Goal: Find specific page/section: Find specific page/section

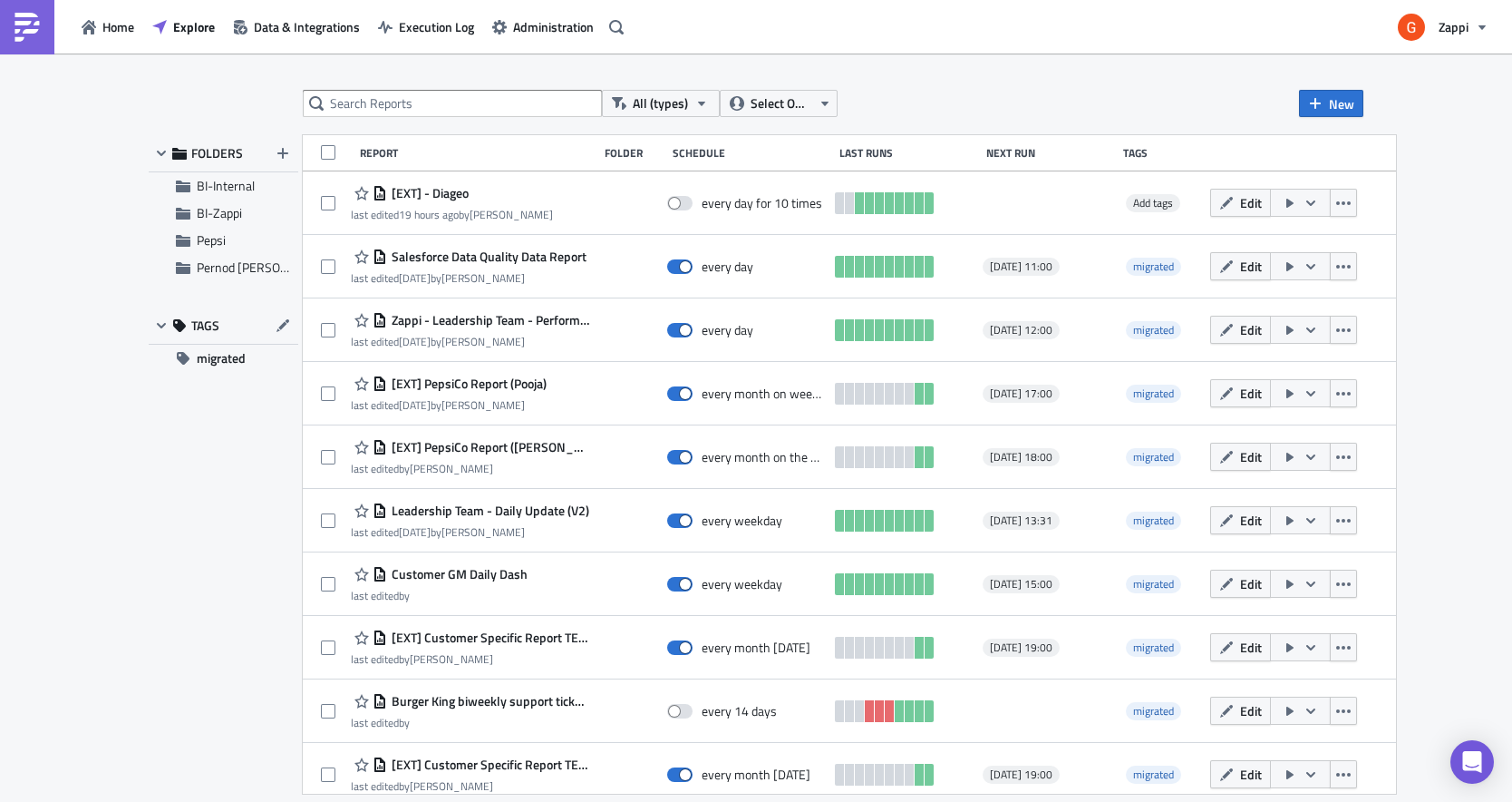
click at [137, 594] on div "All (types) Select Owner New FOLDERS BI-Internal BI-Zappi Pepsi Pernod [PERSON_…" at bounding box center [756, 428] width 1512 height 750
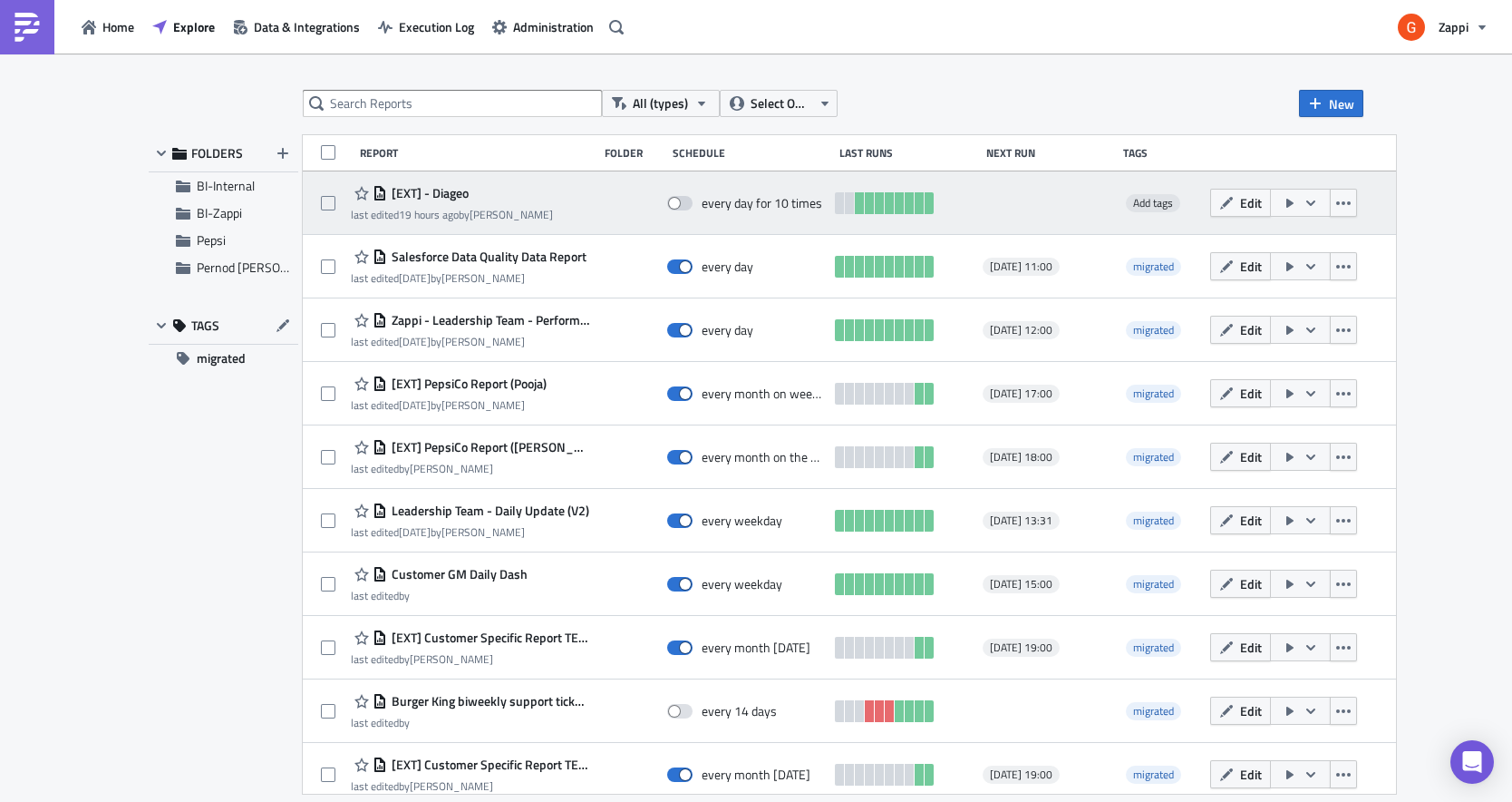
click at [441, 193] on span "[EXT] - Diageo" at bounding box center [427, 192] width 82 height 16
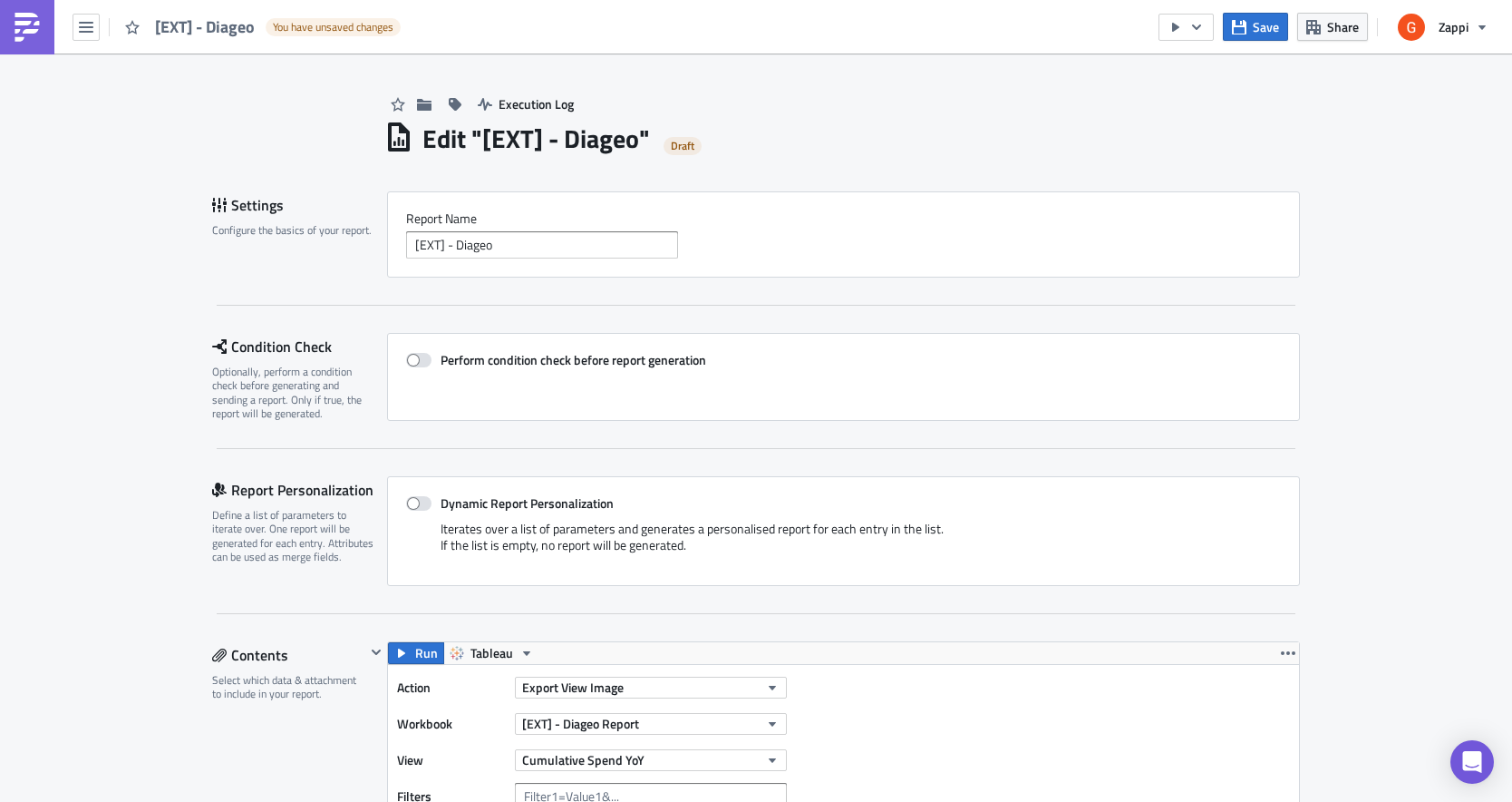
click at [176, 17] on span "[EXT] - Diageo" at bounding box center [206, 26] width 101 height 21
click at [98, 23] on button "button" at bounding box center [85, 27] width 27 height 27
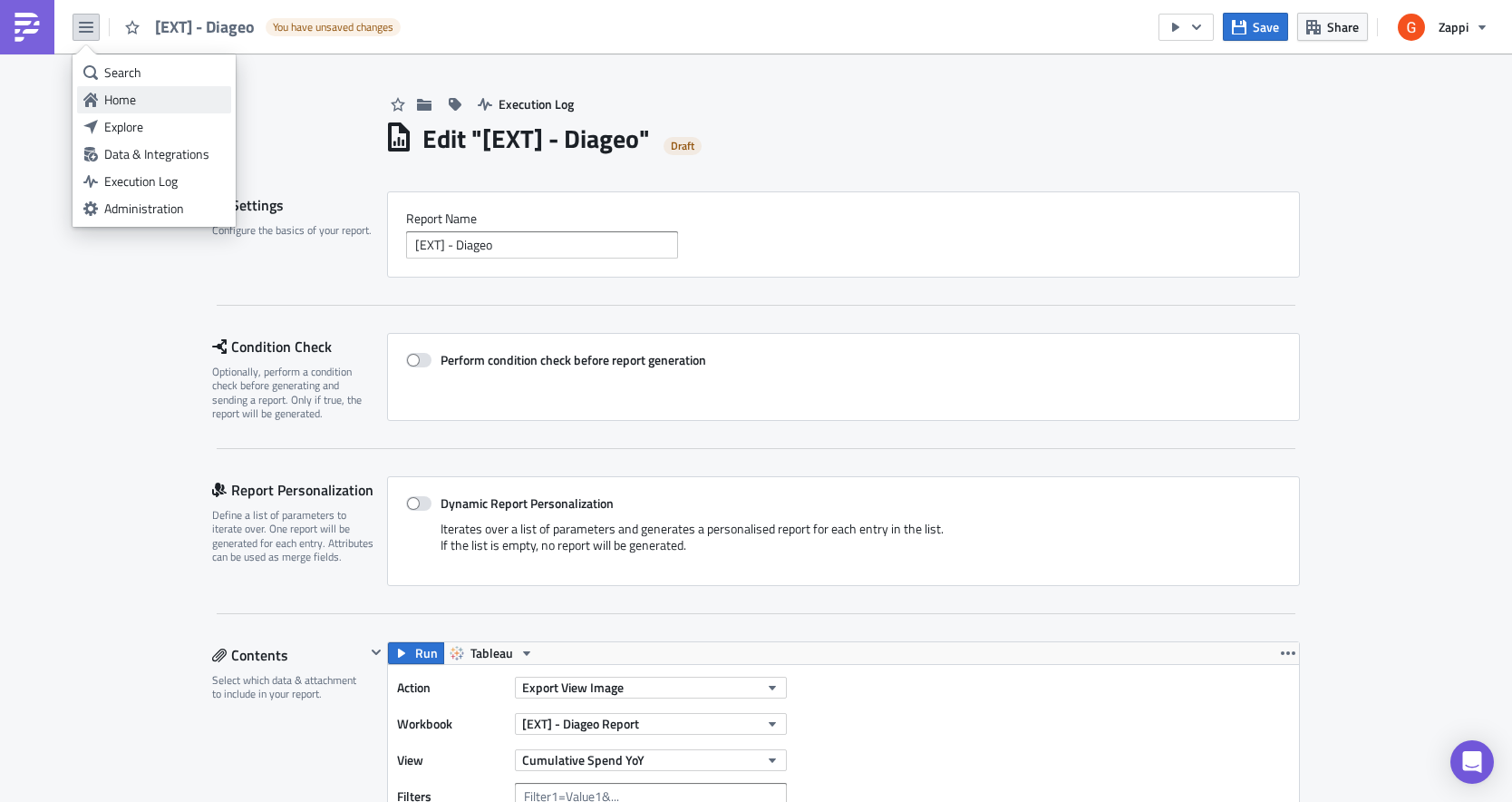
click at [121, 101] on div "Home" at bounding box center [164, 99] width 121 height 18
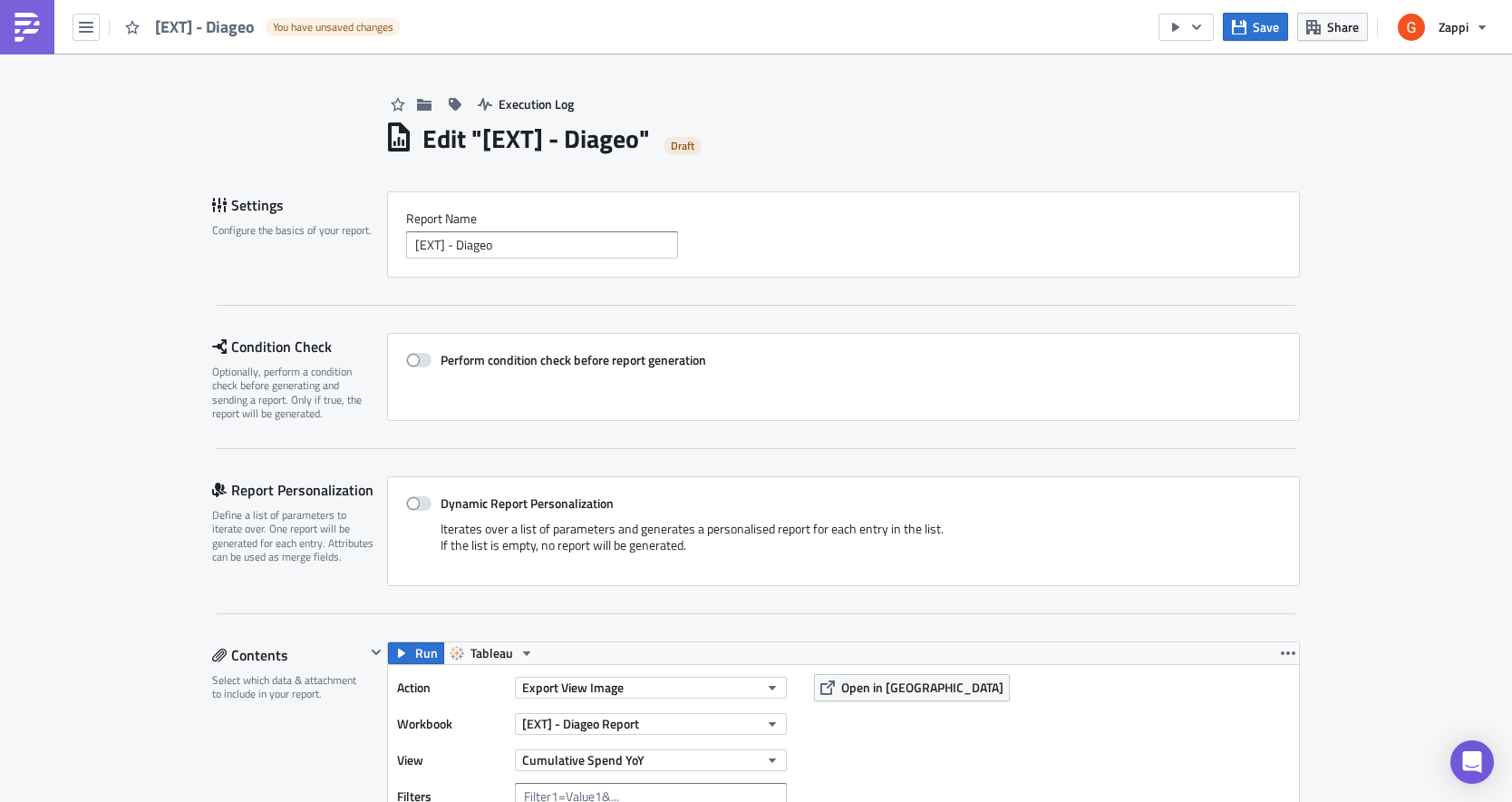
click at [26, 36] on img at bounding box center [27, 27] width 29 height 29
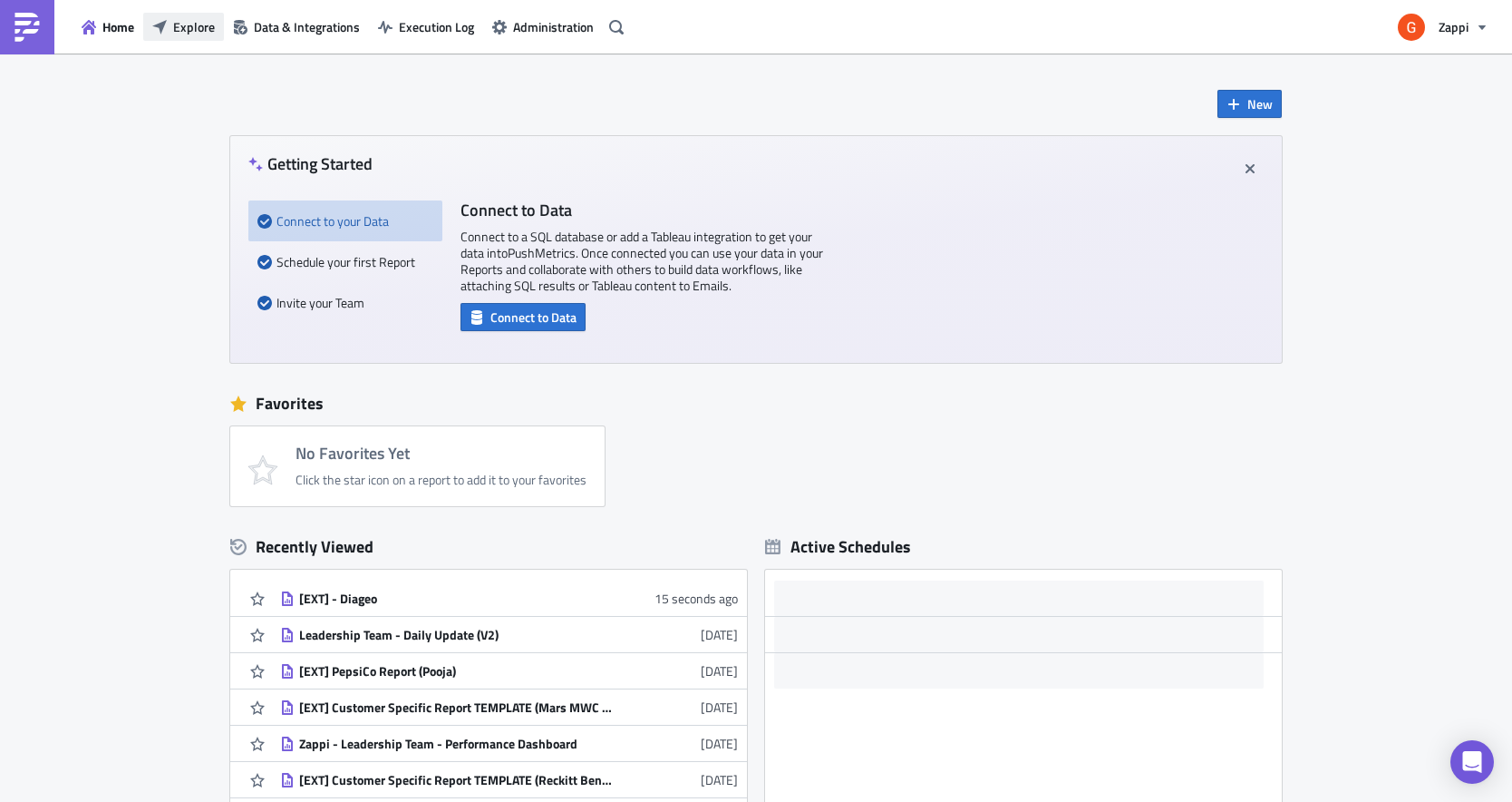
click at [186, 36] on span "Explore" at bounding box center [194, 26] width 42 height 19
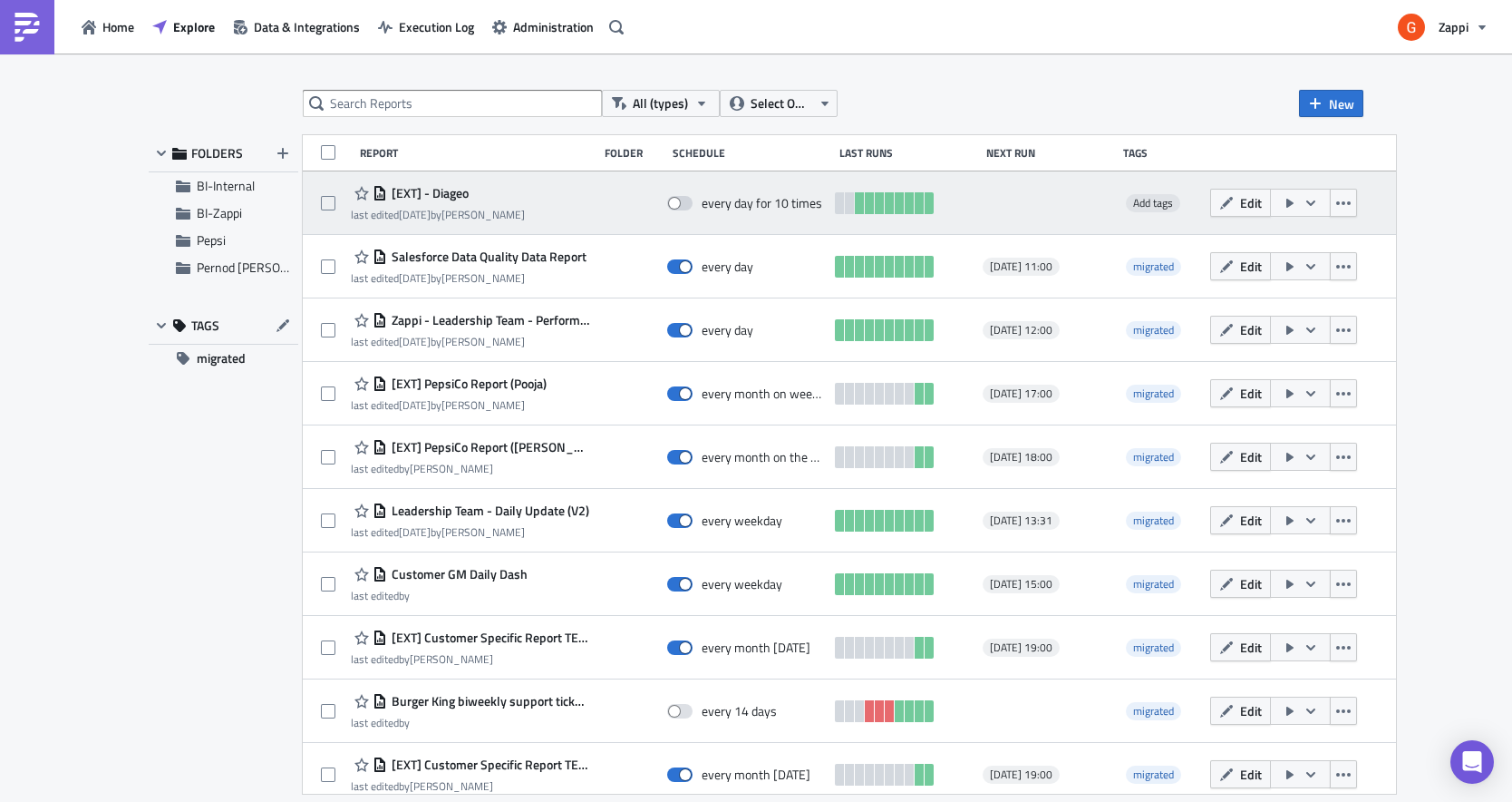
click at [583, 213] on div "[EXT] - Diageo last edited [DATE] by [PERSON_NAME]" at bounding box center [470, 202] width 239 height 37
click at [1234, 202] on icon "button" at bounding box center [1226, 202] width 14 height 14
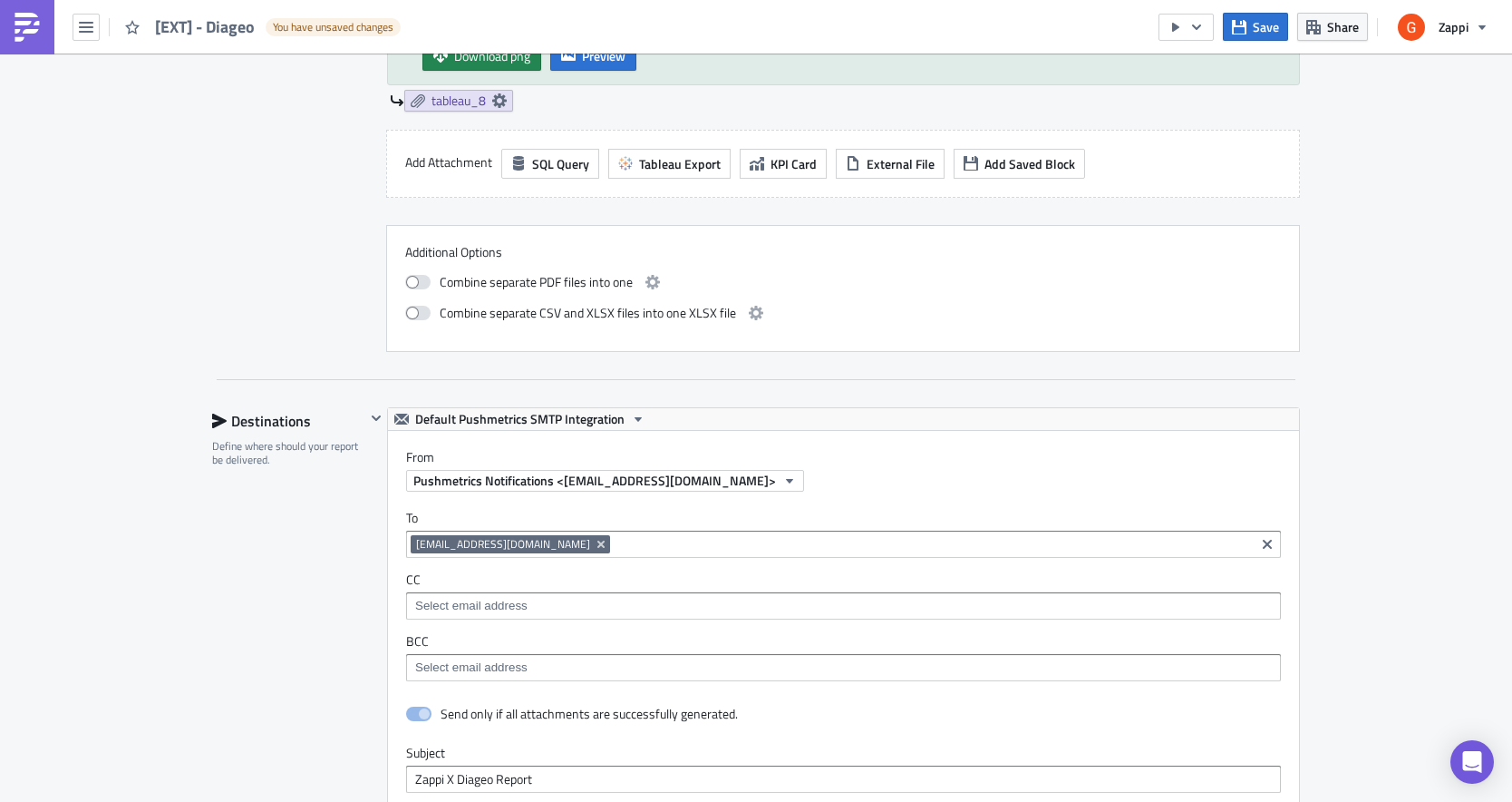
scroll to position [3556, 0]
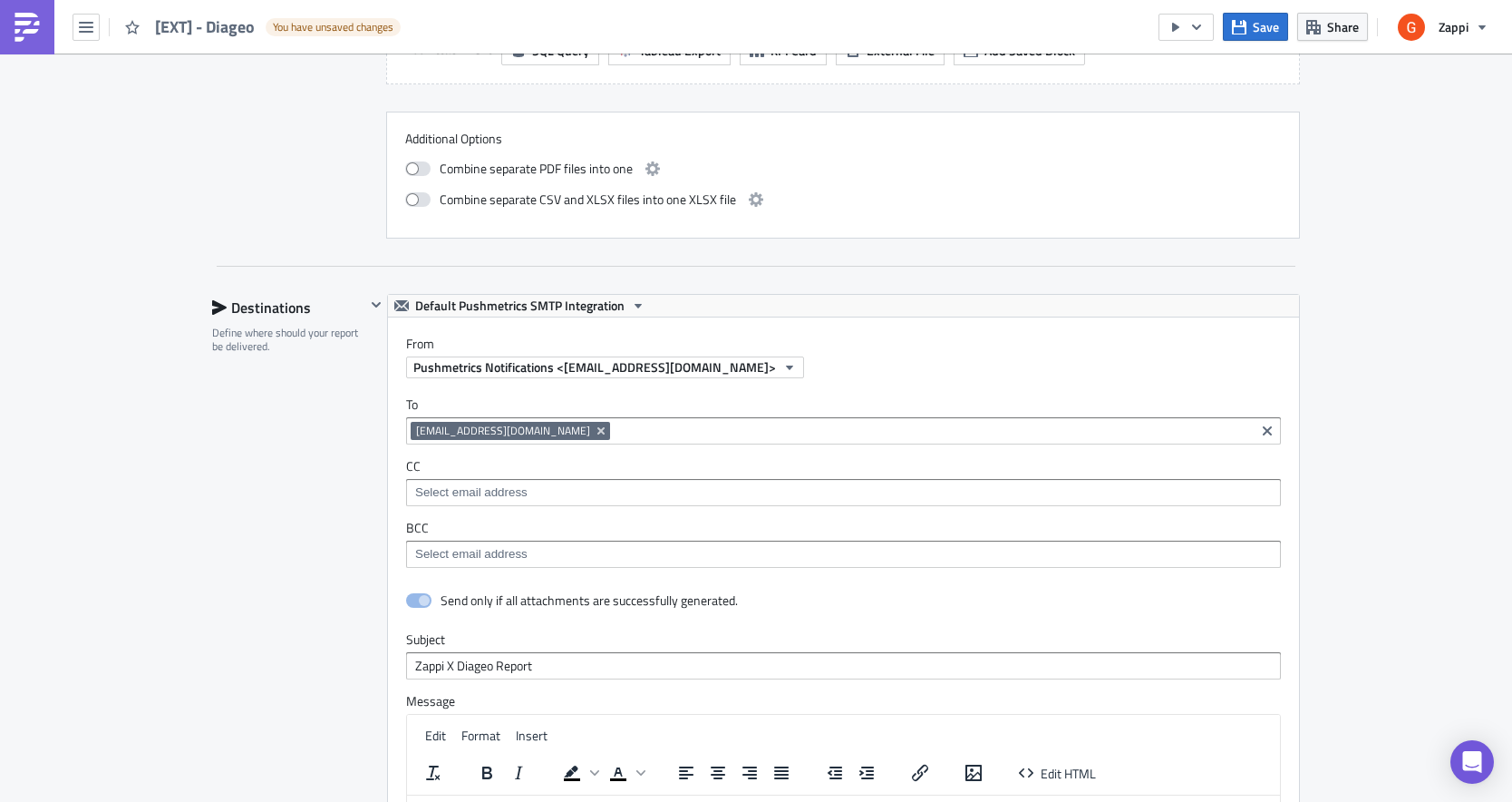
click at [670, 434] on input at bounding box center [932, 430] width 636 height 18
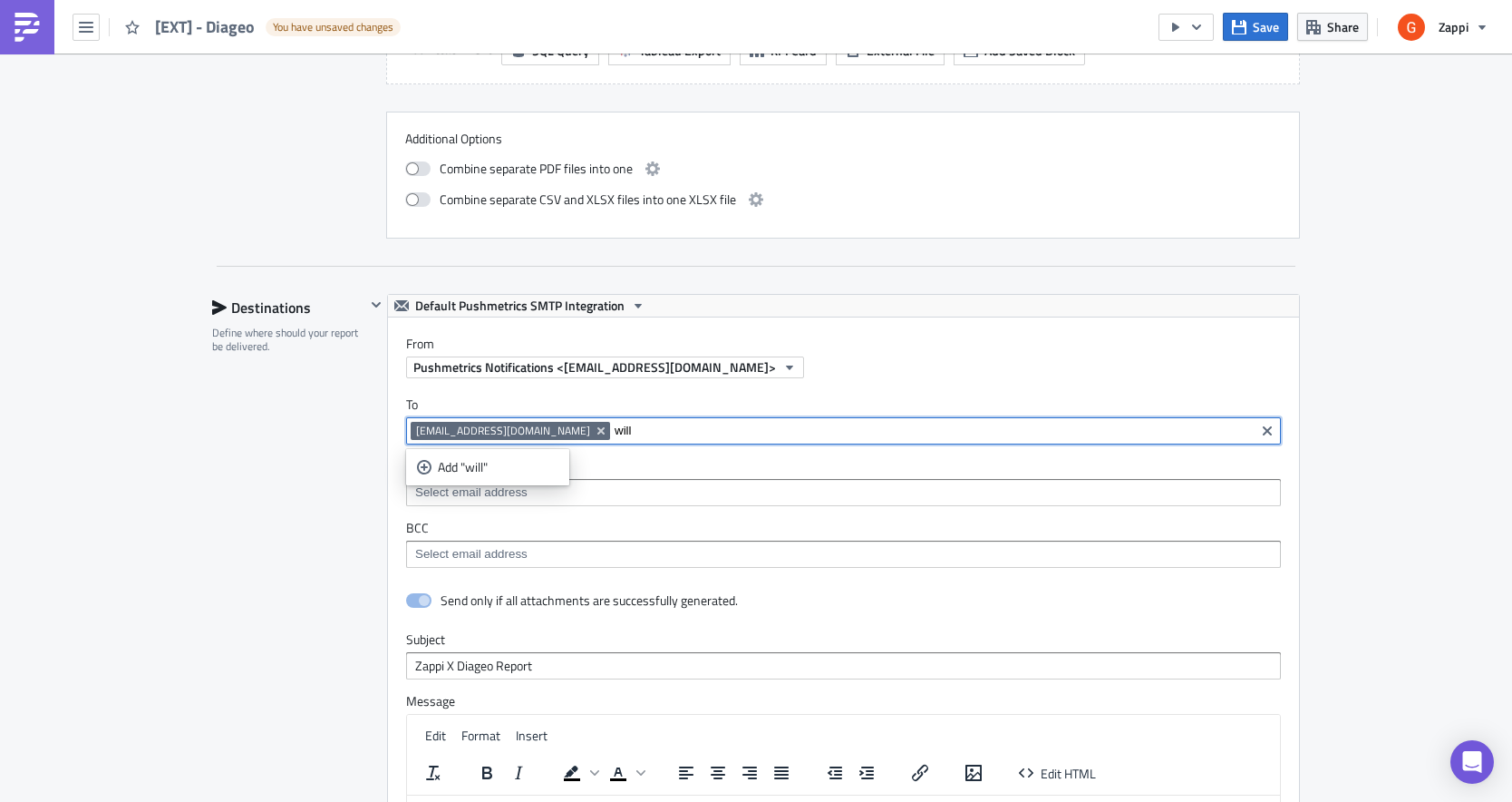
type input "will"
